Goal: Information Seeking & Learning: Learn about a topic

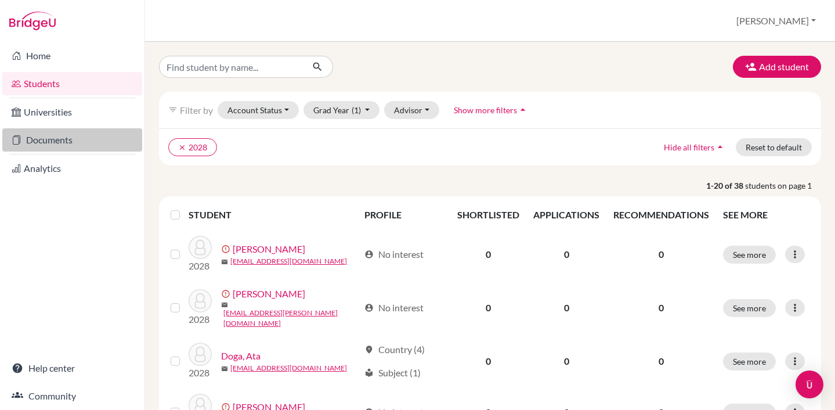
click at [44, 140] on link "Documents" at bounding box center [72, 139] width 140 height 23
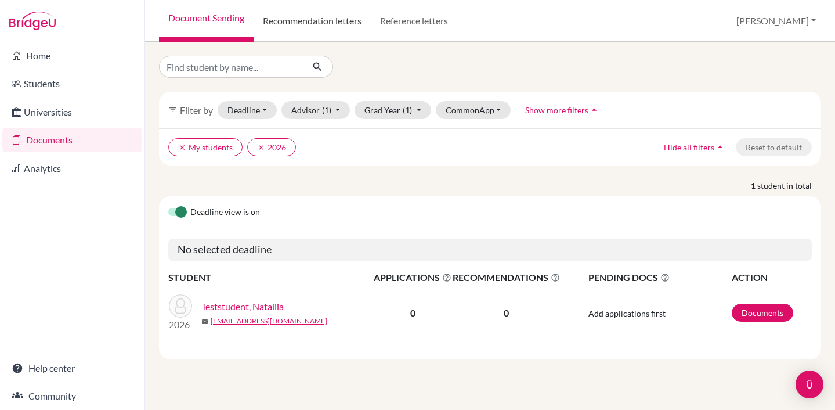
click at [337, 27] on link "Recommendation letters" at bounding box center [312, 21] width 117 height 42
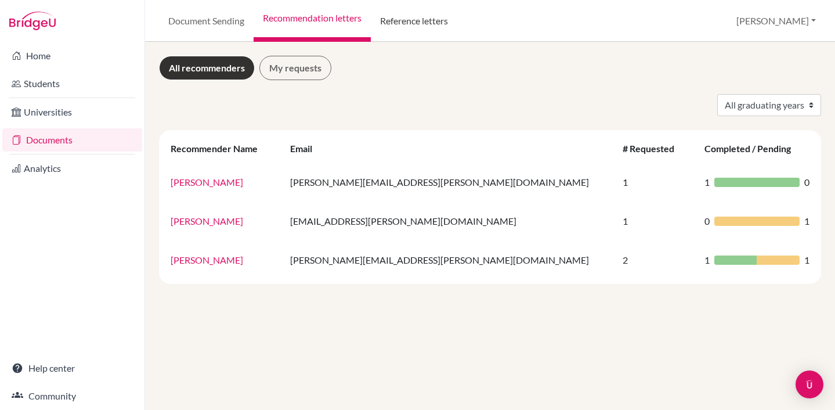
click at [433, 27] on link "Reference letters" at bounding box center [414, 21] width 86 height 42
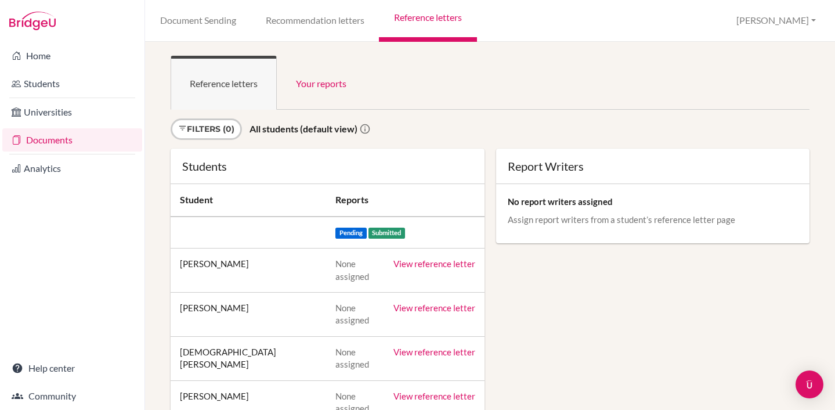
click at [809, 19] on button "[PERSON_NAME]" at bounding box center [776, 20] width 90 height 21
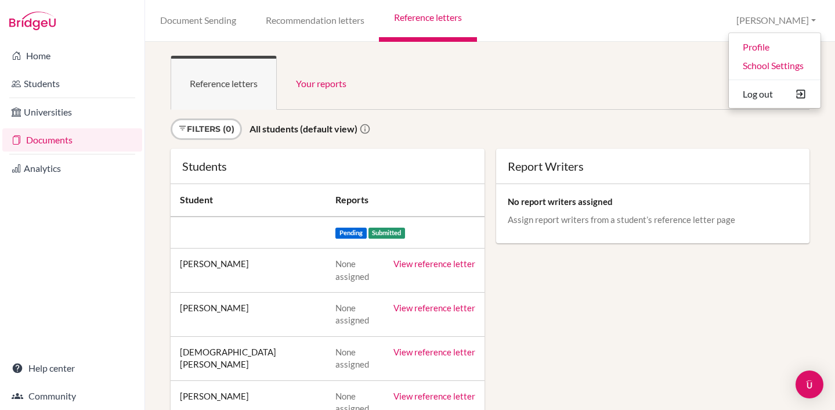
click at [609, 74] on ul "Reference letters Your reports" at bounding box center [490, 83] width 639 height 54
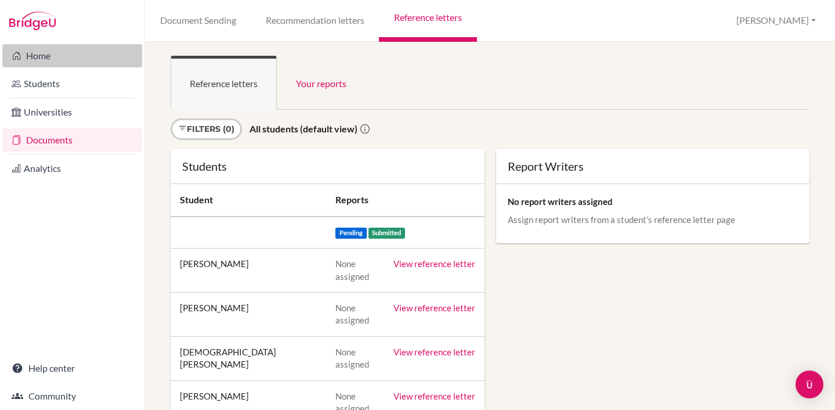
click at [39, 52] on link "Home" at bounding box center [72, 55] width 140 height 23
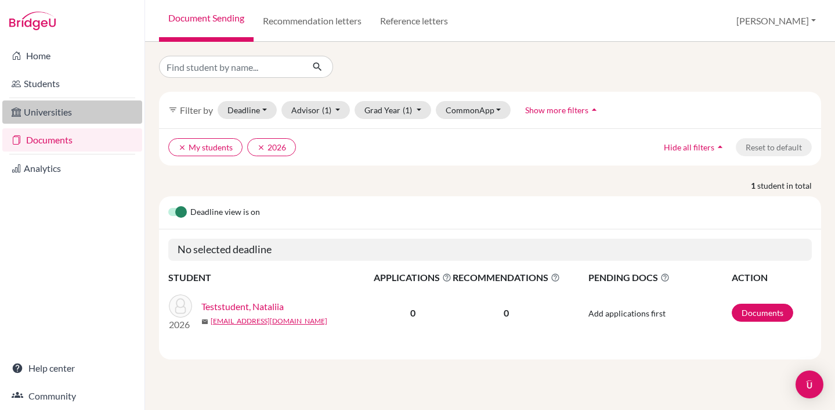
click at [49, 103] on link "Universities" at bounding box center [72, 111] width 140 height 23
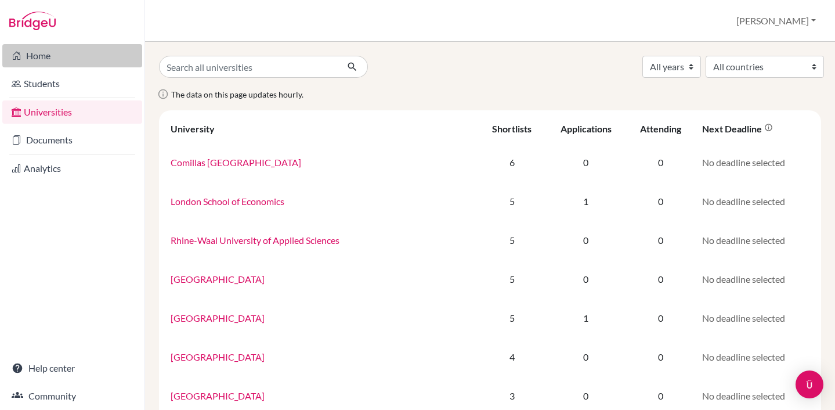
click at [44, 53] on link "Home" at bounding box center [72, 55] width 140 height 23
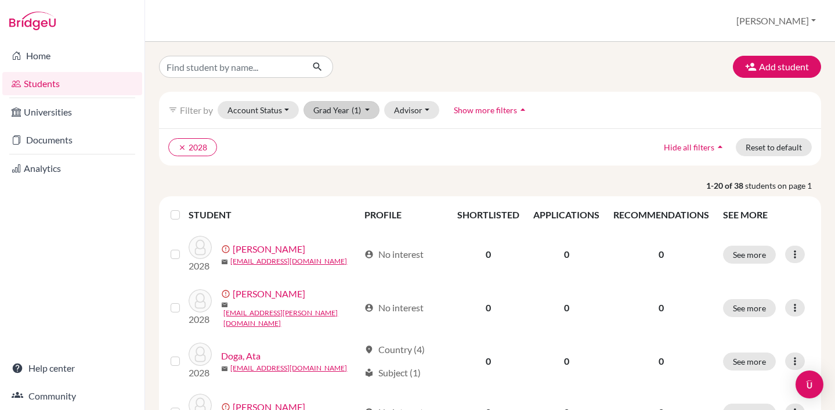
click at [374, 112] on button "Grad Year (1)" at bounding box center [341, 110] width 77 height 18
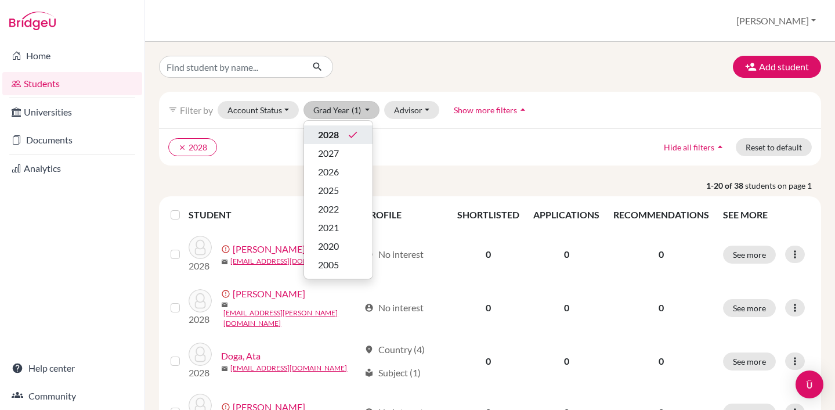
click at [333, 136] on span "2028" at bounding box center [328, 135] width 21 height 14
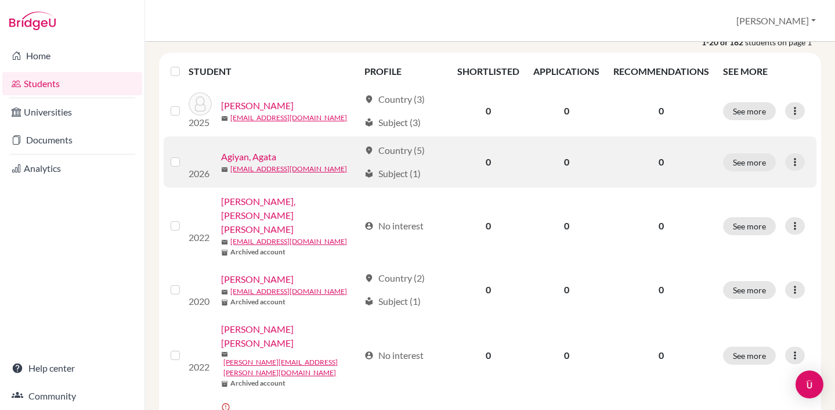
scroll to position [139, 0]
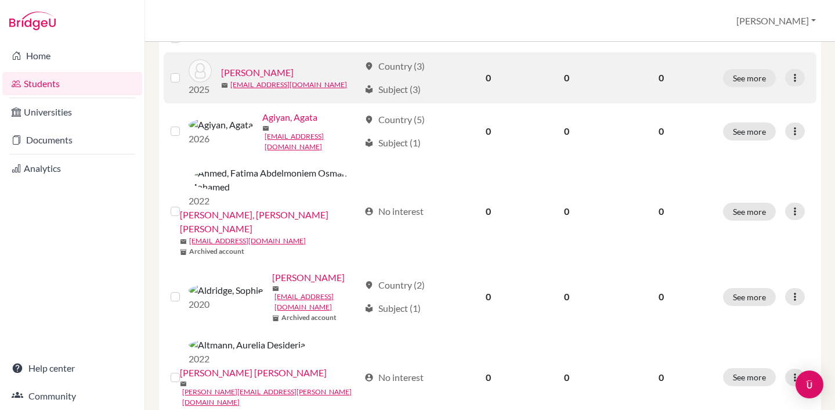
click at [258, 70] on link "Abri, Minou" at bounding box center [257, 73] width 73 height 14
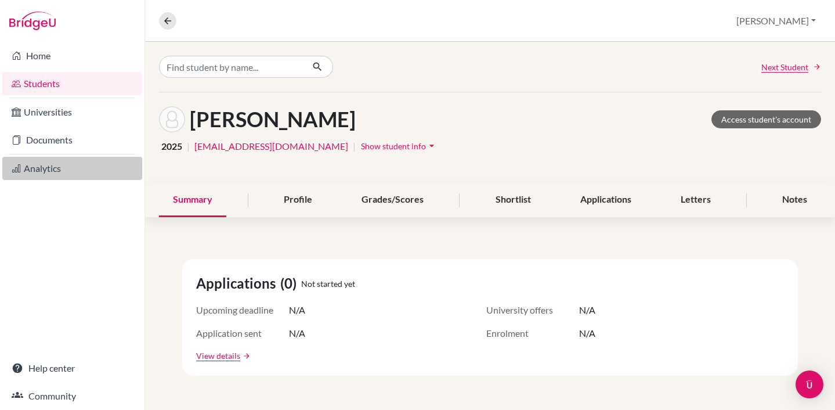
click at [38, 166] on link "Analytics" at bounding box center [72, 168] width 140 height 23
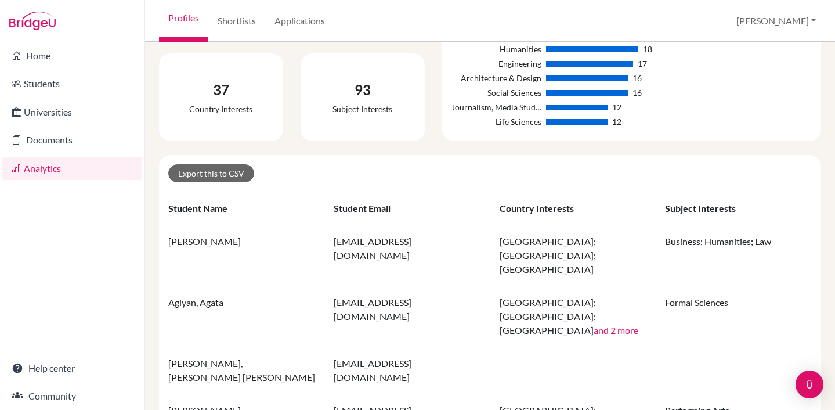
scroll to position [12, 0]
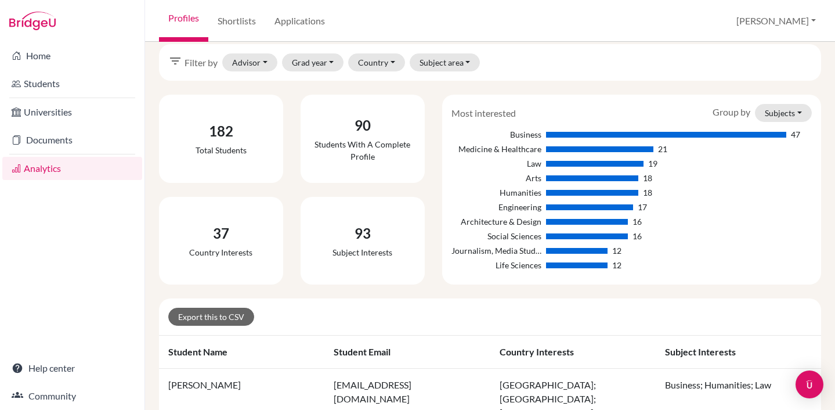
click at [798, 18] on button "[PERSON_NAME]" at bounding box center [776, 21] width 90 height 22
click at [465, 23] on div "Profiles Shortlists Applications Daniela Profile School Settings Log out" at bounding box center [490, 21] width 690 height 42
click at [48, 82] on link "Students" at bounding box center [72, 83] width 140 height 23
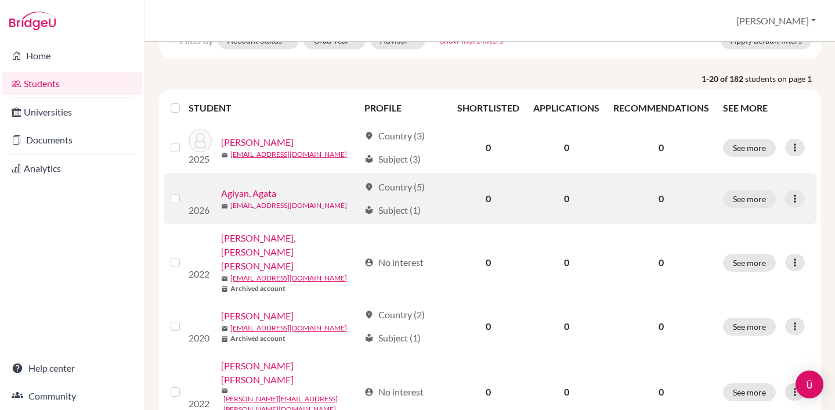
scroll to position [74, 0]
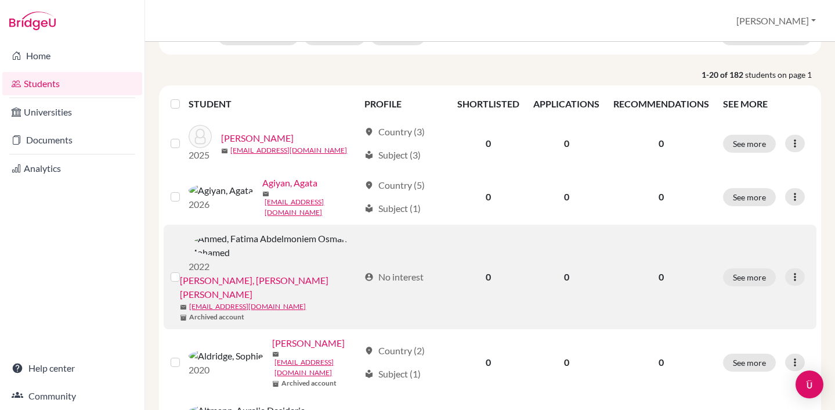
click at [307, 273] on link "[PERSON_NAME], [PERSON_NAME] [PERSON_NAME]" at bounding box center [269, 287] width 179 height 28
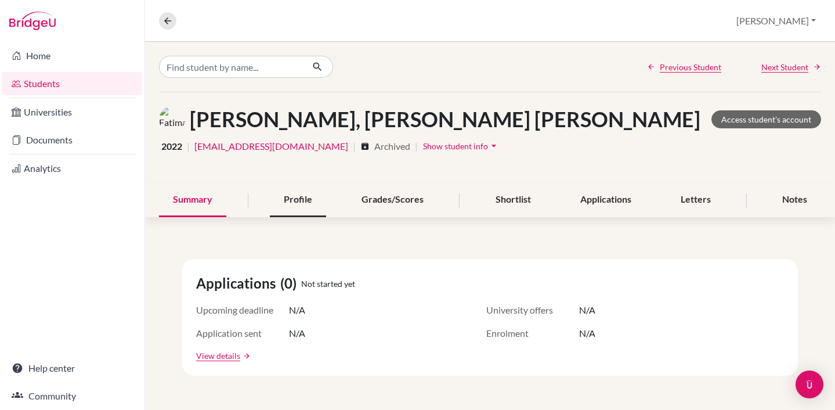
click at [298, 204] on div "Profile" at bounding box center [298, 200] width 56 height 34
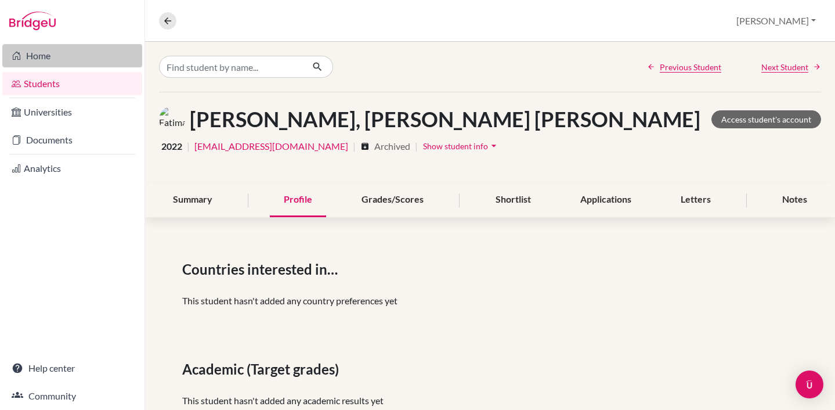
click at [38, 53] on link "Home" at bounding box center [72, 55] width 140 height 23
